Goal: Task Accomplishment & Management: Manage account settings

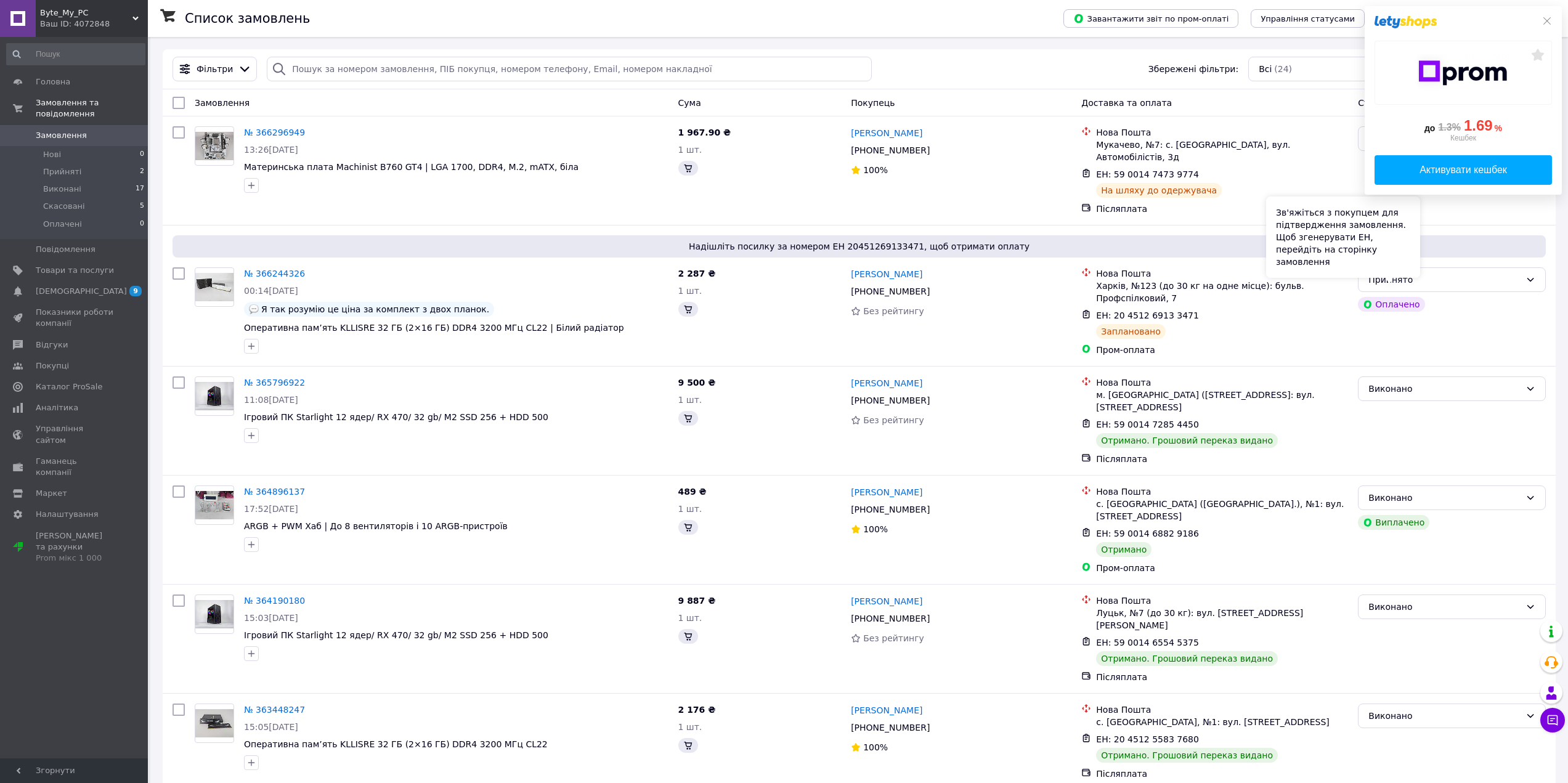
click at [1417, 277] on div "Зв'яжіться з покупцем для підтвердження замовлення. Щоб згенерувати ЕН, перейді…" at bounding box center [1344, 237] width 154 height 81
click at [1452, 273] on div "Прийнято" at bounding box center [1444, 279] width 152 height 14
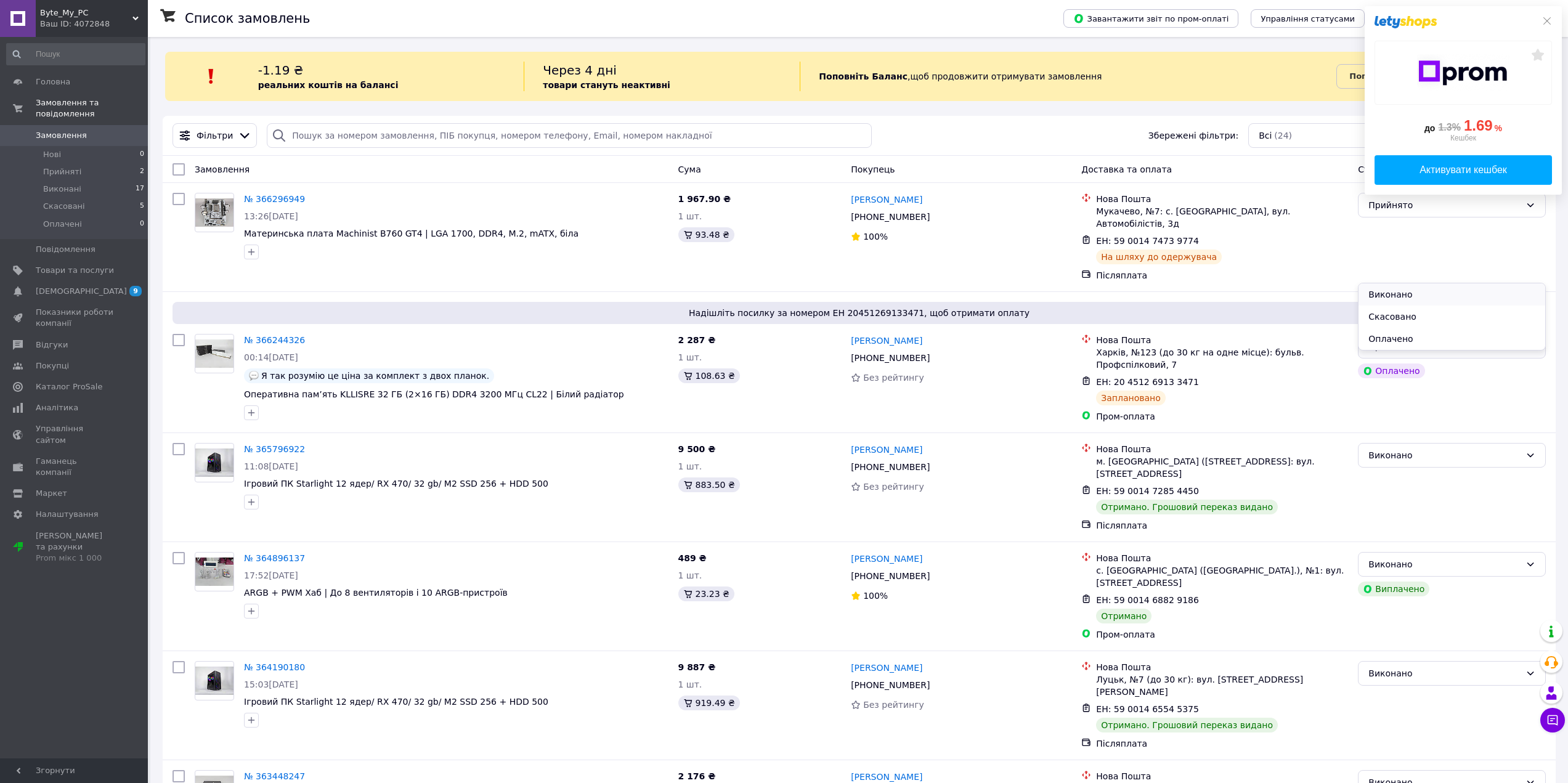
click at [1397, 292] on li "Виконано" at bounding box center [1452, 294] width 187 height 22
click at [1202, 377] on icon at bounding box center [1206, 382] width 10 height 10
click at [265, 335] on link "№ 366244326" at bounding box center [274, 340] width 61 height 10
click at [269, 335] on link "№ 366244326" at bounding box center [274, 340] width 61 height 10
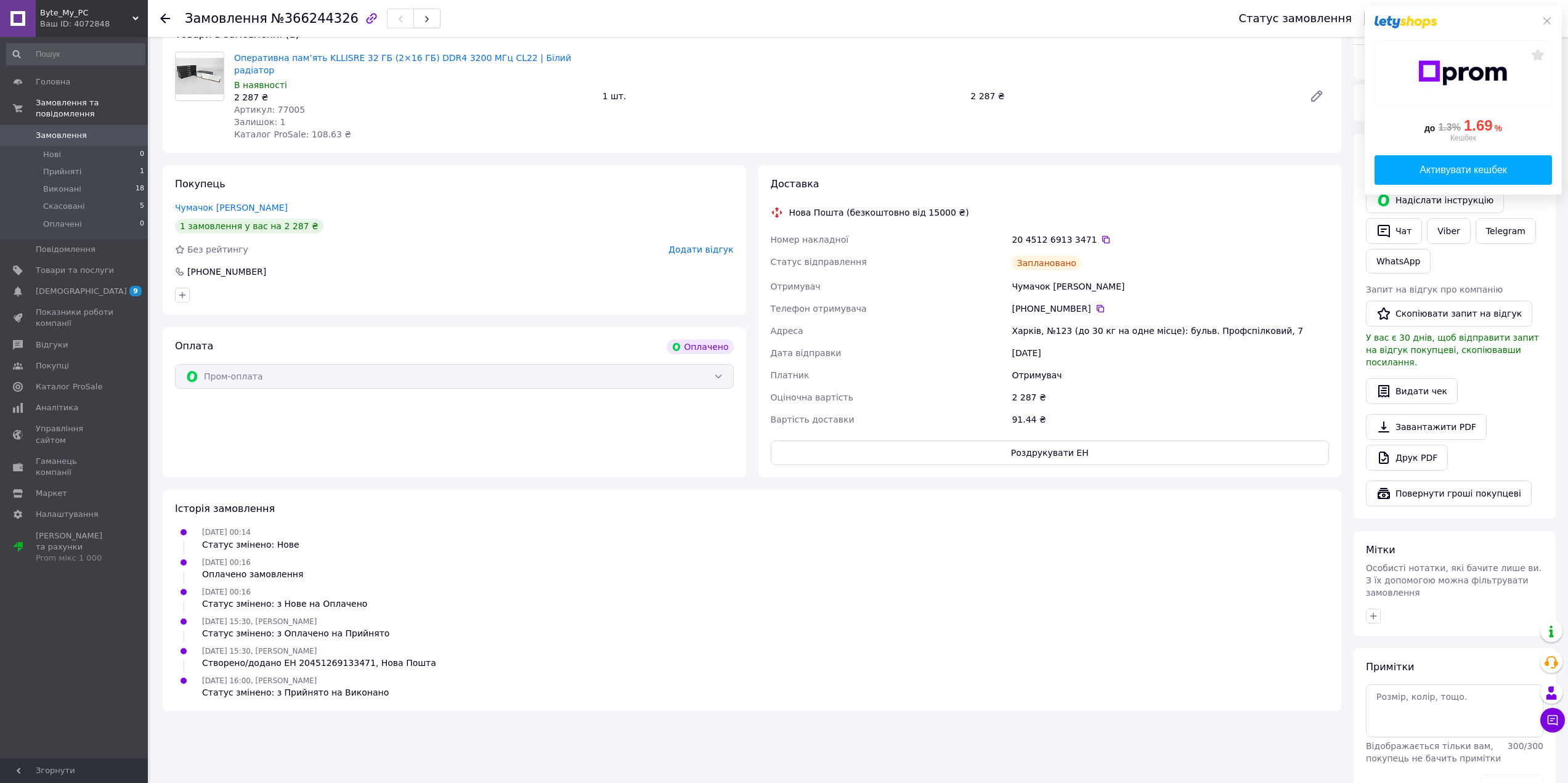
scroll to position [410, 0]
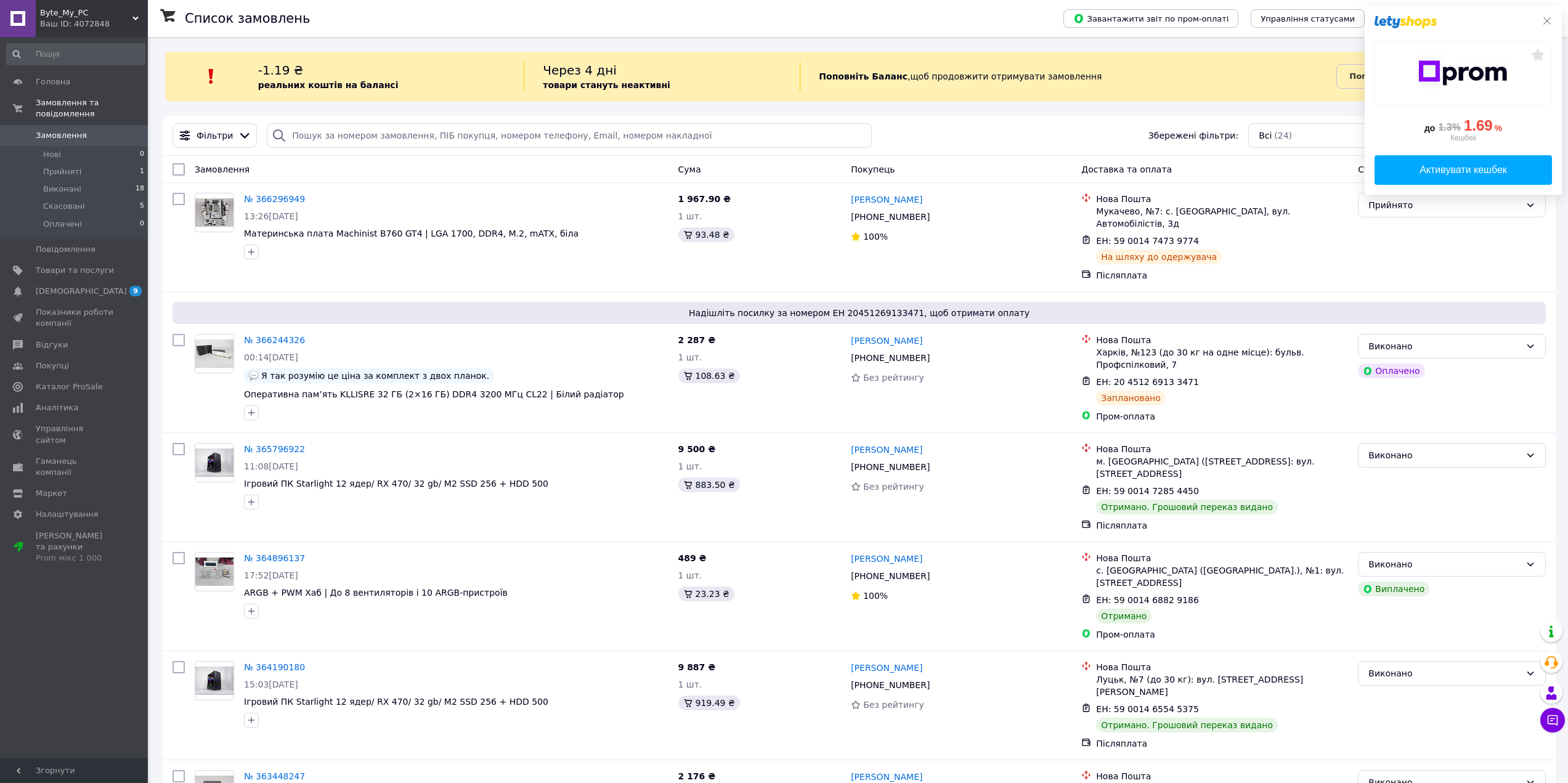
click at [1544, 19] on icon at bounding box center [1547, 21] width 10 height 10
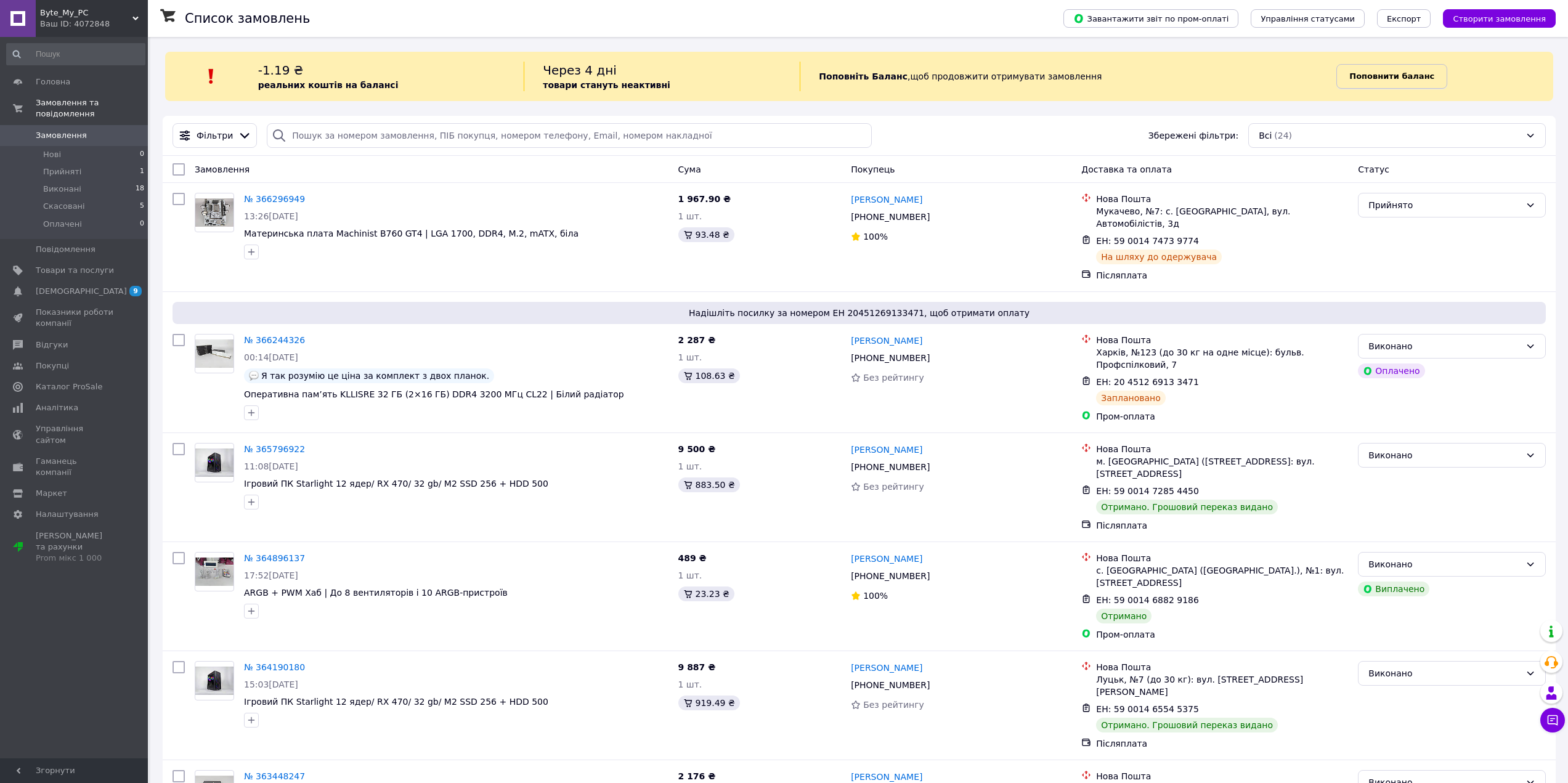
click at [1369, 77] on b "Поповнити баланс" at bounding box center [1392, 76] width 85 height 9
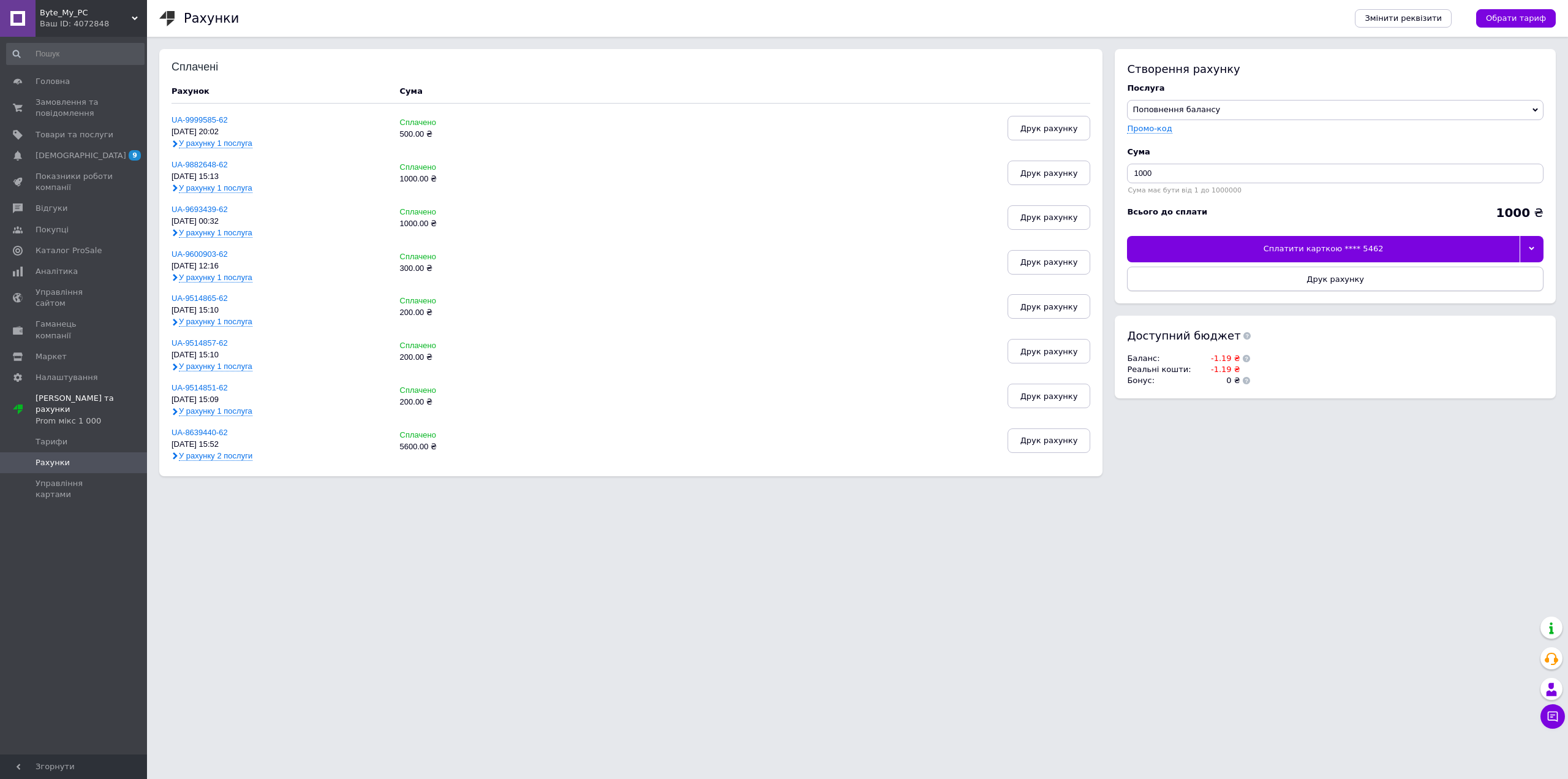
click at [1387, 278] on button "Друк рахунку" at bounding box center [1335, 279] width 417 height 25
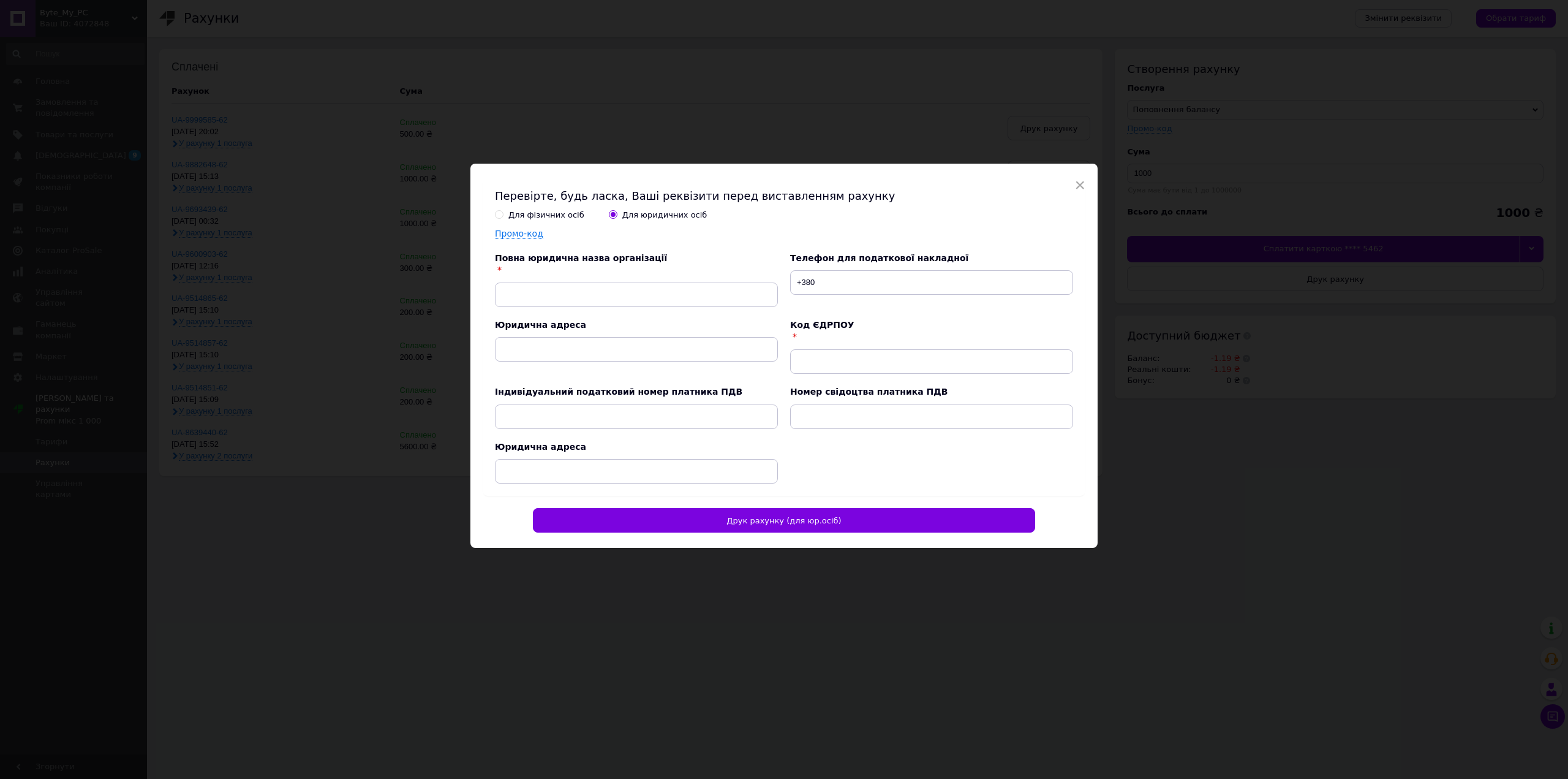
click at [1084, 180] on div "Перевірте, будь ласка, Ваші реквізити перед виставленням рахунку Для фізичних о…" at bounding box center [784, 354] width 627 height 357
click at [1078, 186] on span "×" at bounding box center [1080, 185] width 11 height 21
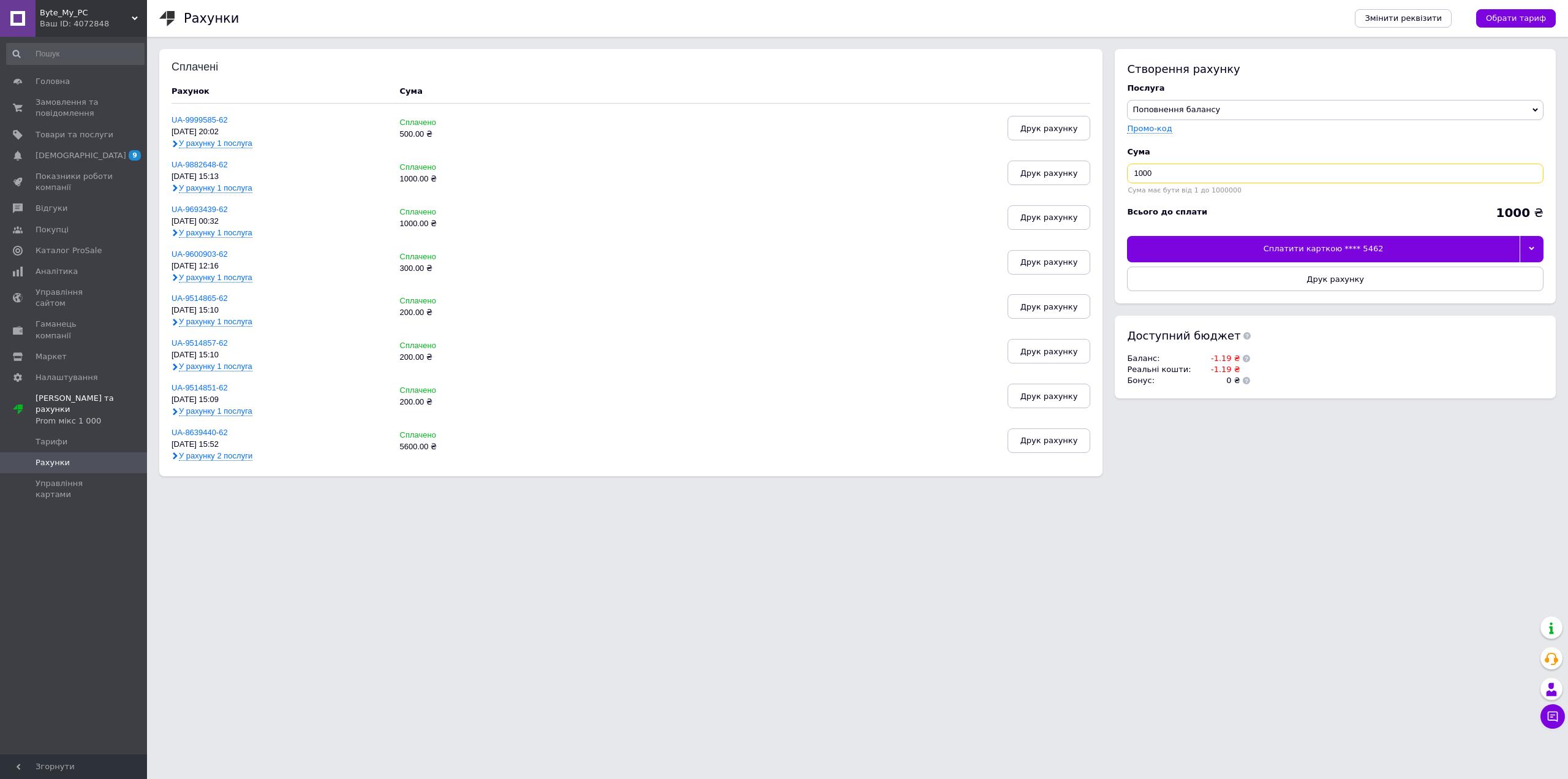
drag, startPoint x: 1172, startPoint y: 179, endPoint x: 1010, endPoint y: 175, distance: 162.0
click at [1010, 175] on div "Сплачені Рахунок Cума UA-9999585-62 09.10.25, 20:02 У рахунку 1 послуга Сплачен…" at bounding box center [857, 269] width 1397 height 440
type input "500"
click at [1223, 254] on div "Сплатити карткою **** 5462" at bounding box center [1323, 249] width 392 height 26
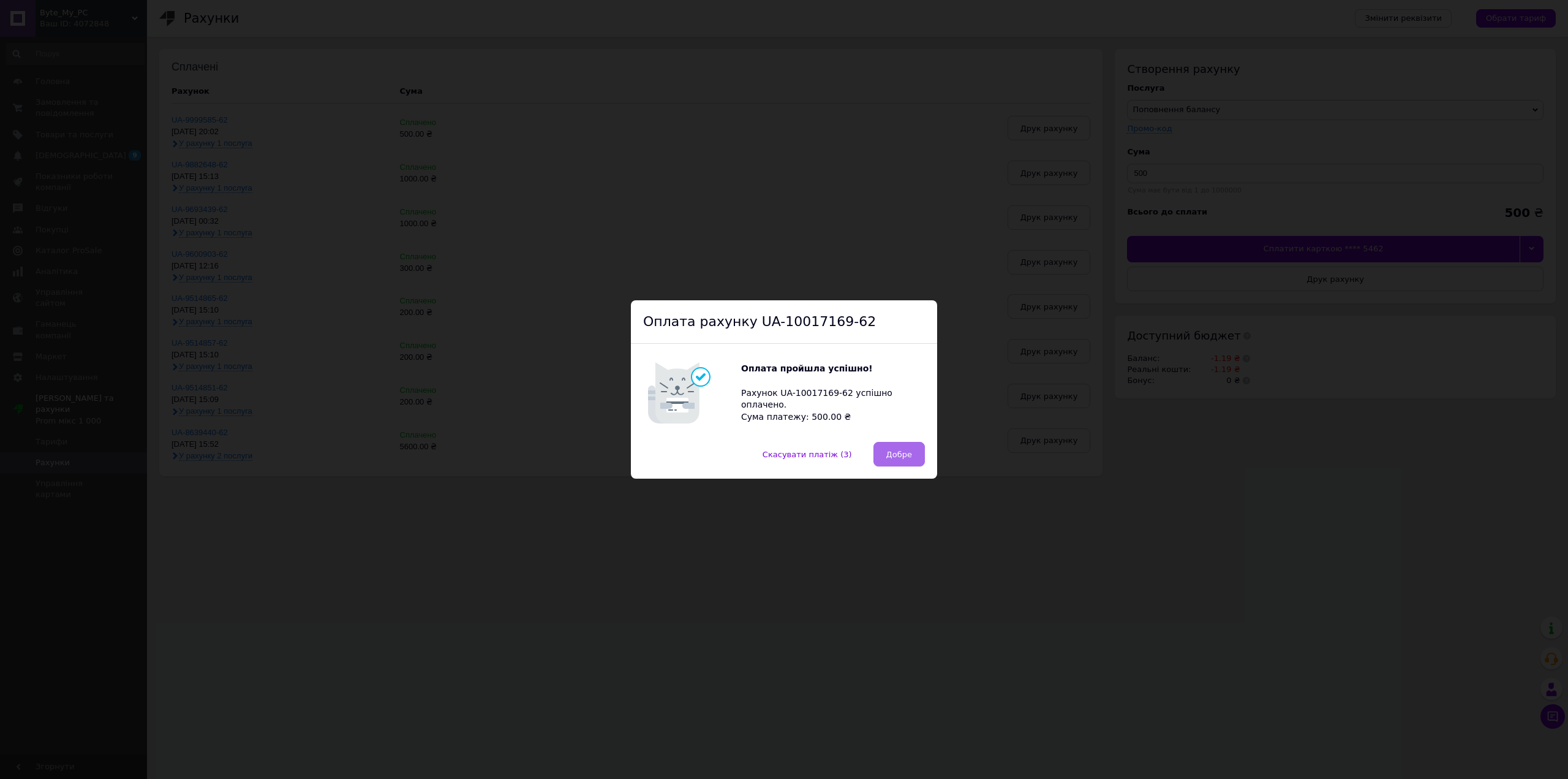
click at [904, 450] on span "Добре" at bounding box center [900, 455] width 26 height 9
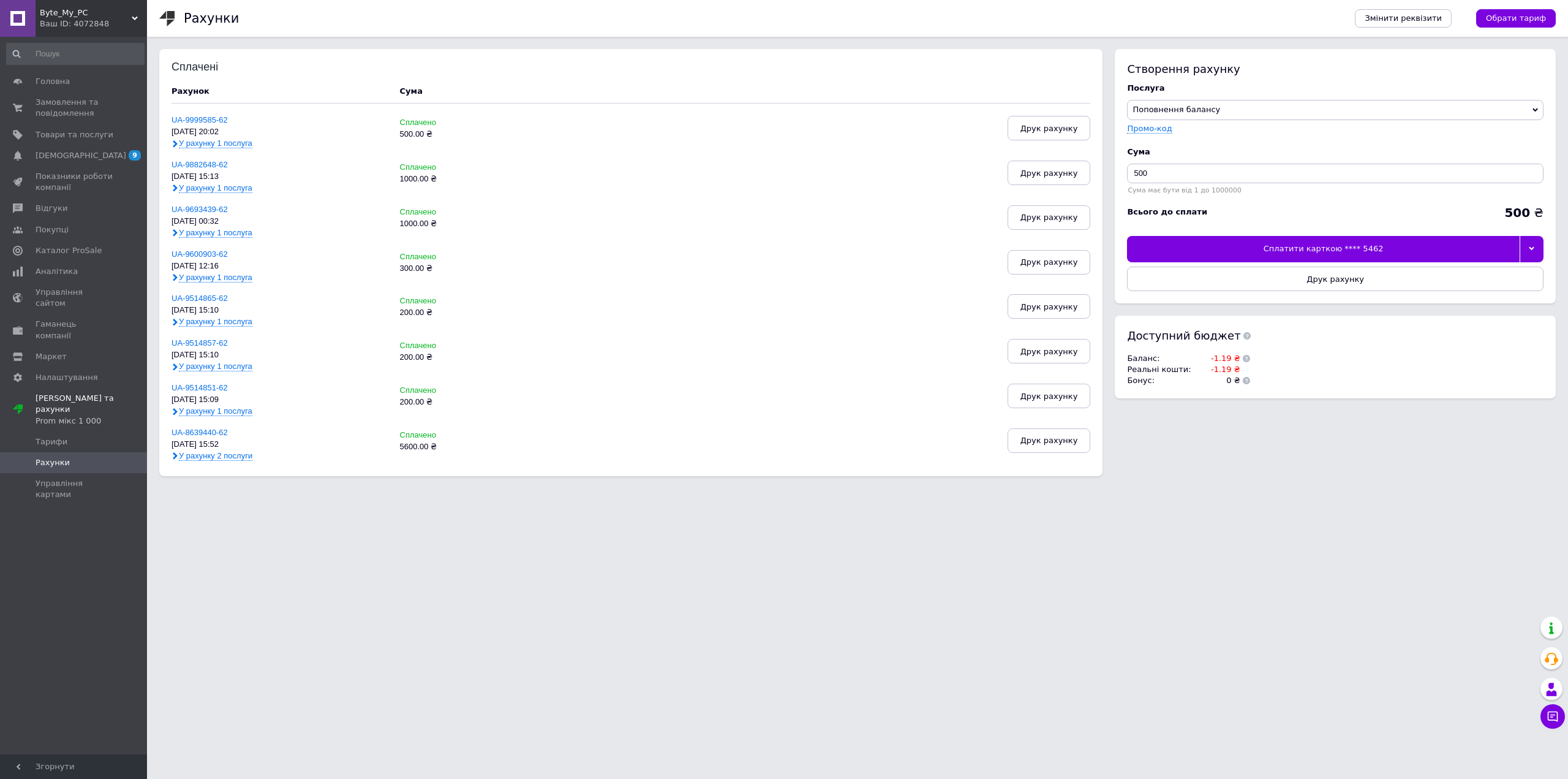
click at [29, 25] on link at bounding box center [18, 18] width 36 height 37
